Goal: Transaction & Acquisition: Purchase product/service

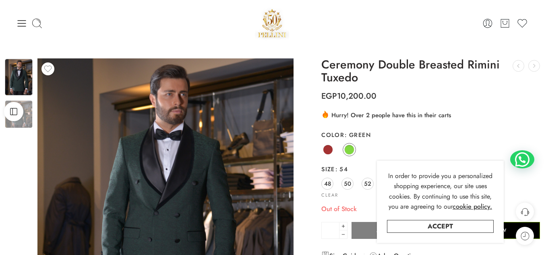
click at [14, 70] on img at bounding box center [19, 77] width 28 height 37
click at [277, 20] on img at bounding box center [272, 23] width 35 height 34
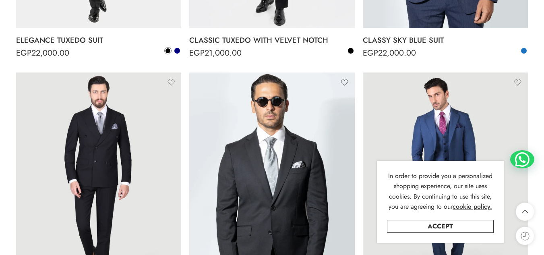
scroll to position [1248, 0]
